Goal: Navigation & Orientation: Go to known website

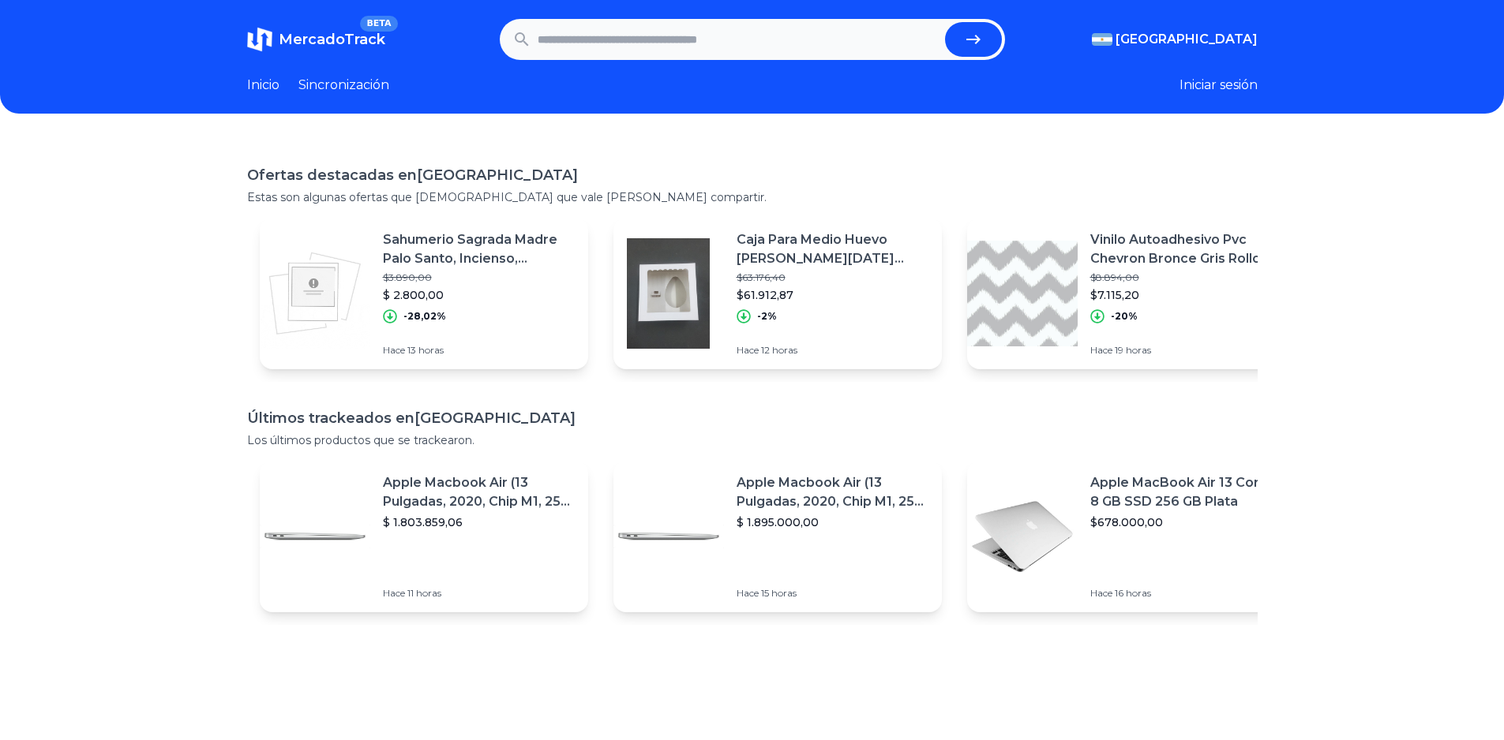
click at [347, 83] on font "Sincronización" at bounding box center [343, 84] width 91 height 15
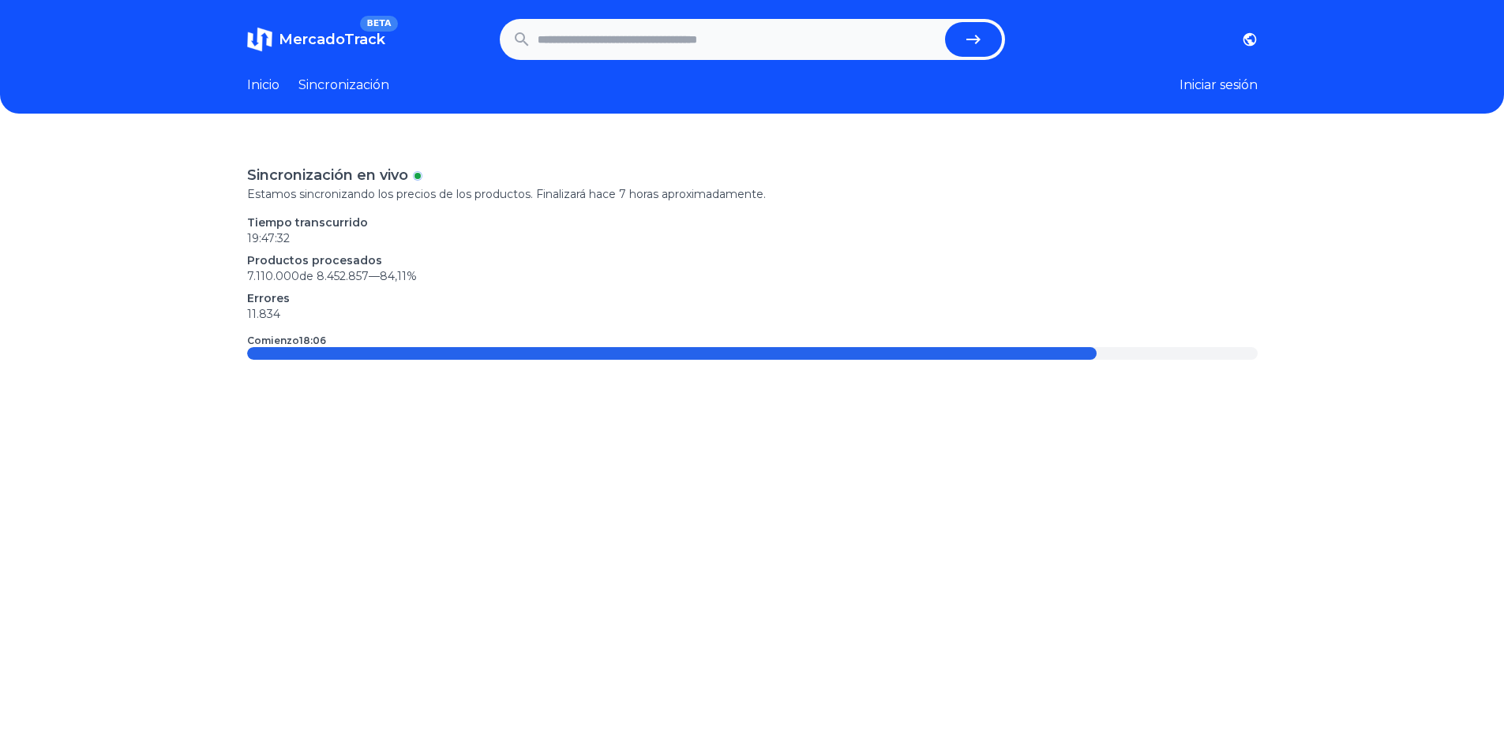
click at [259, 77] on link "Inicio" at bounding box center [263, 85] width 32 height 19
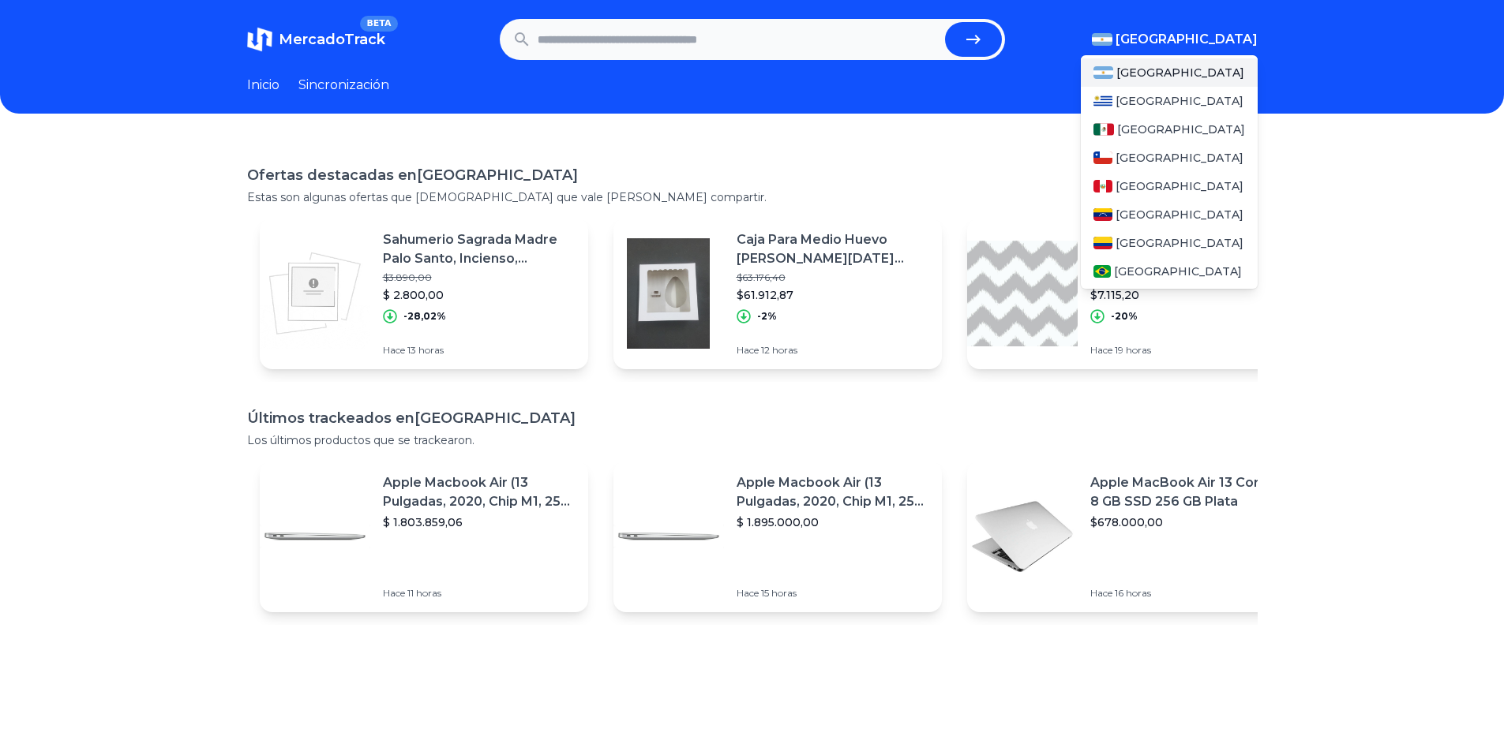
click at [1222, 36] on font "[GEOGRAPHIC_DATA]" at bounding box center [1186, 39] width 142 height 15
click at [1138, 125] on font "[GEOGRAPHIC_DATA]" at bounding box center [1181, 129] width 128 height 14
